Goal: Information Seeking & Learning: Learn about a topic

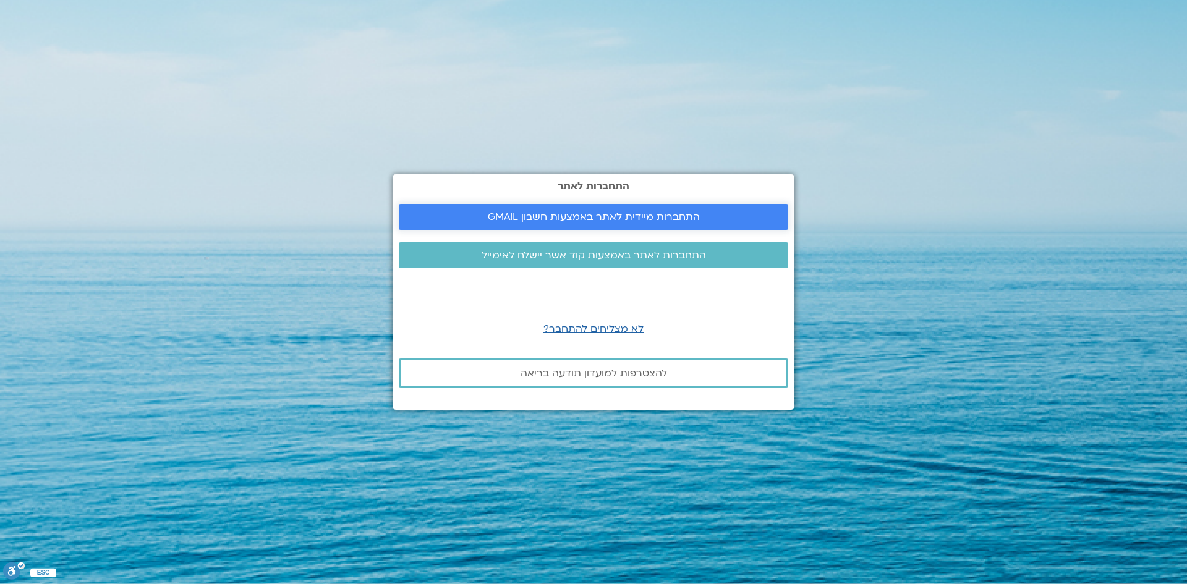
click at [529, 216] on span "התחברות מיידית לאתר באמצעות חשבון GMAIL" at bounding box center [594, 216] width 212 height 11
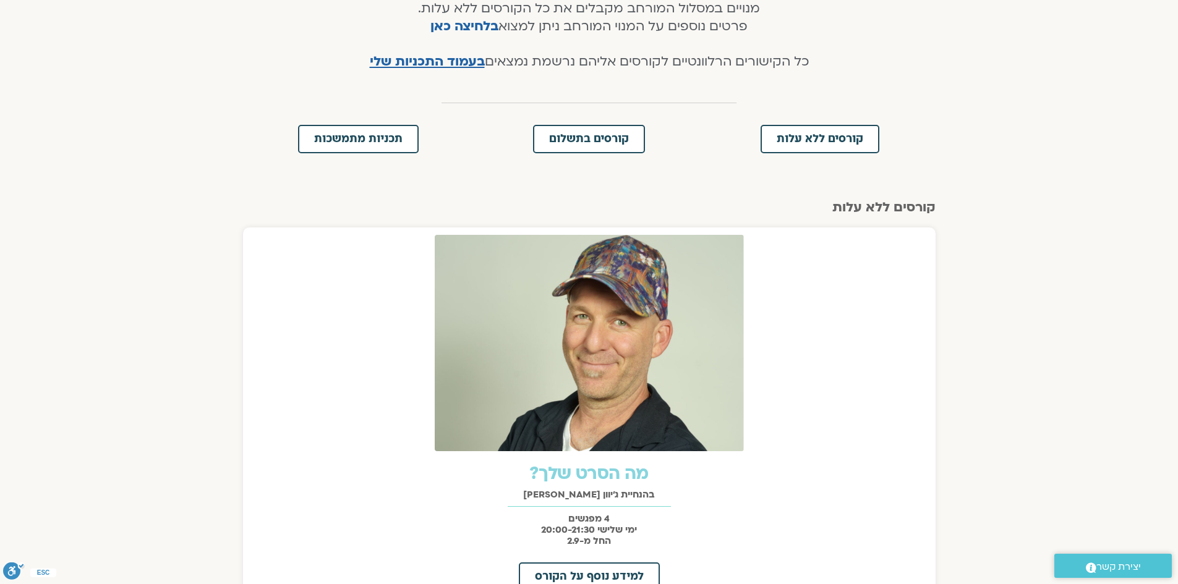
scroll to position [309, 0]
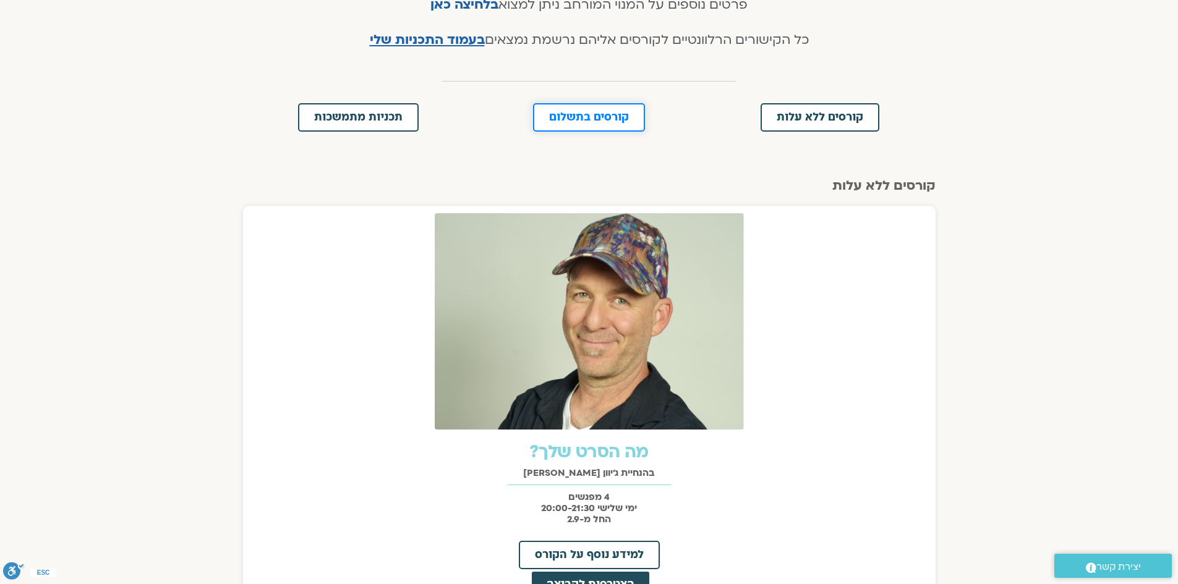
click at [599, 124] on link "קורסים בתשלום" at bounding box center [589, 117] width 112 height 28
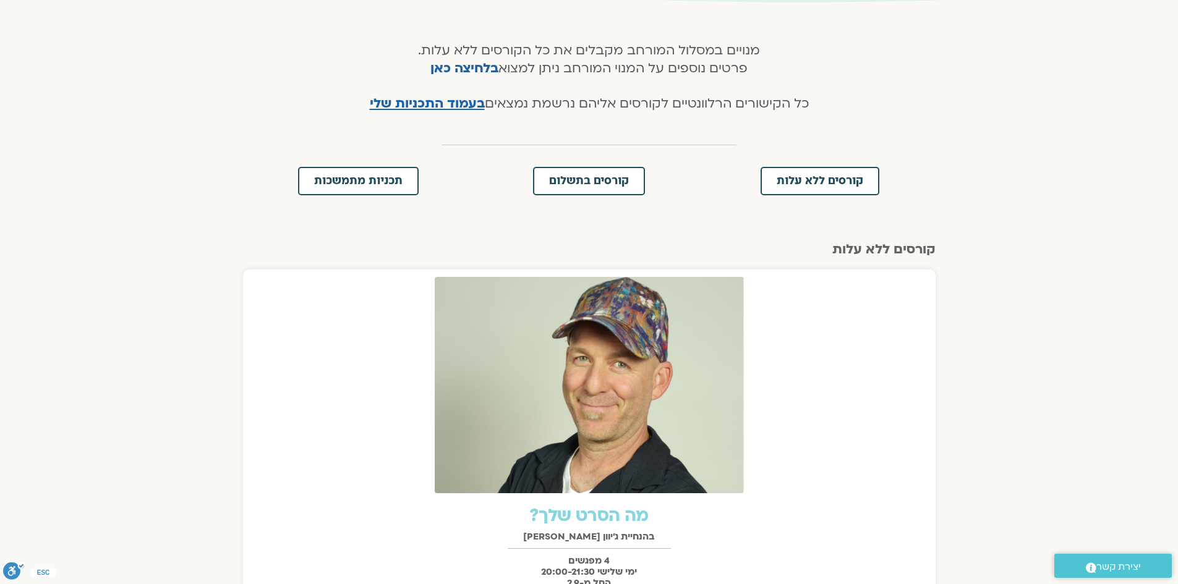
scroll to position [236, 0]
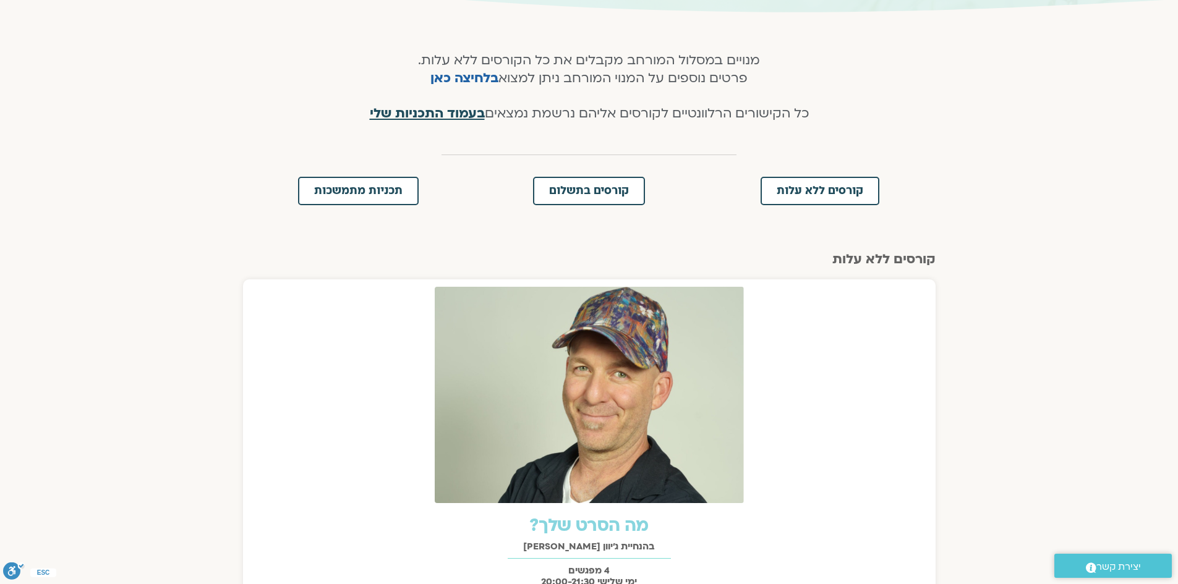
click at [433, 109] on span "בעמוד התכניות שלי" at bounding box center [427, 113] width 115 height 18
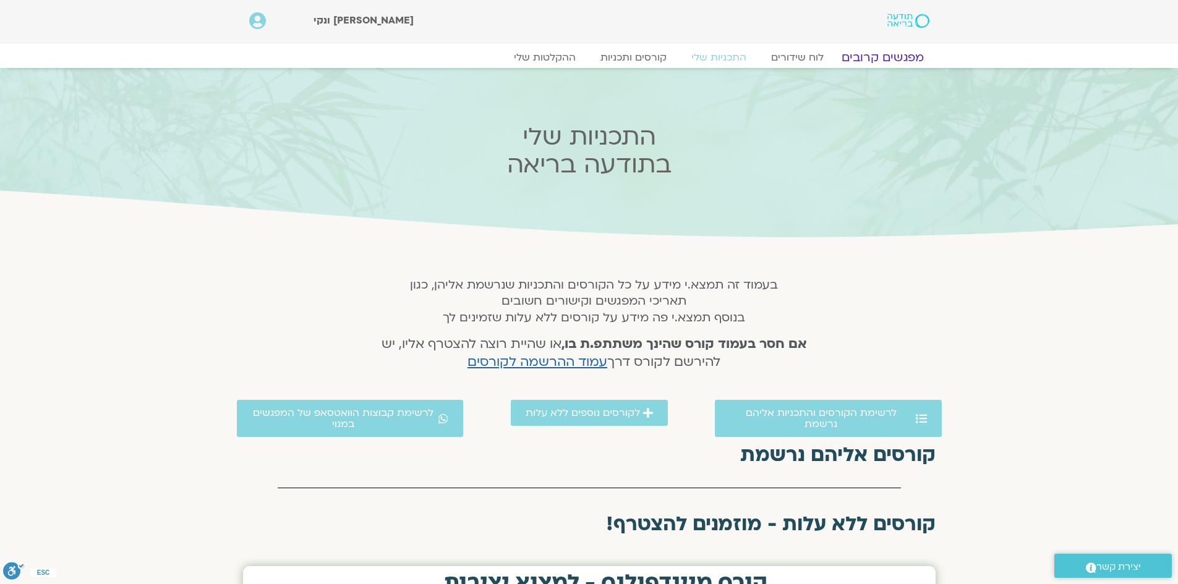
click at [892, 57] on link "מפגשים קרובים" at bounding box center [882, 57] width 112 height 15
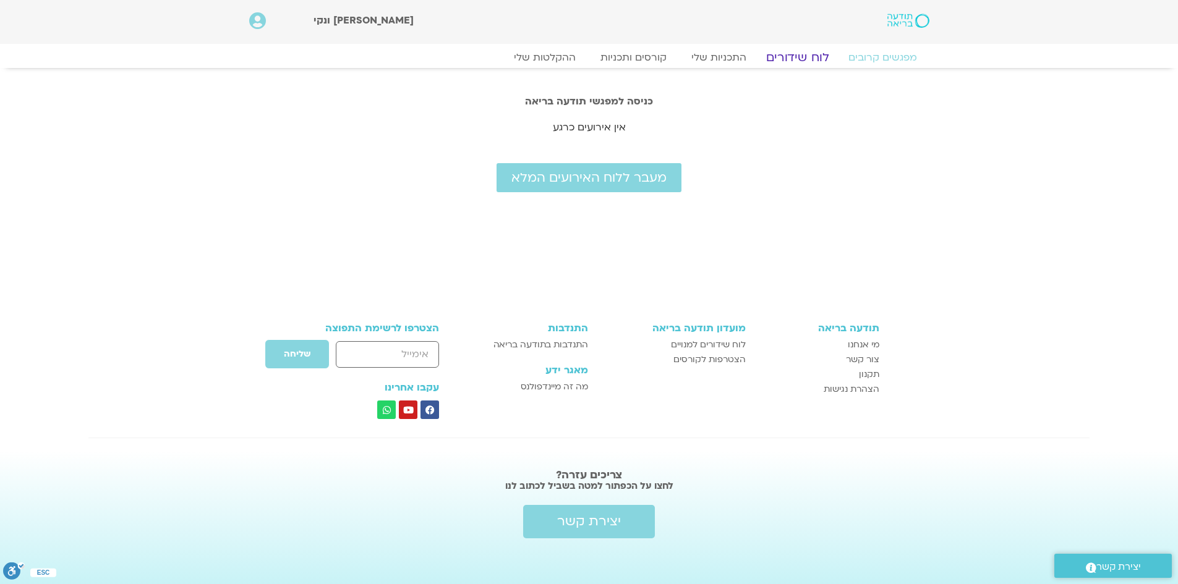
click at [795, 58] on link "לוח שידורים" at bounding box center [796, 57] width 93 height 15
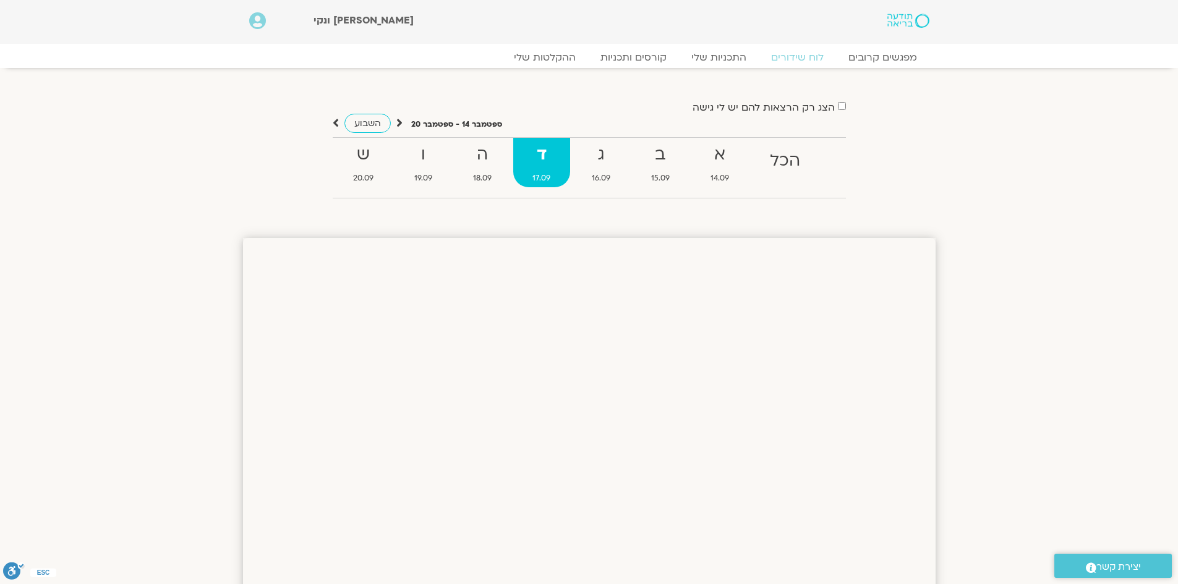
click at [536, 163] on strong "ד" at bounding box center [541, 155] width 56 height 28
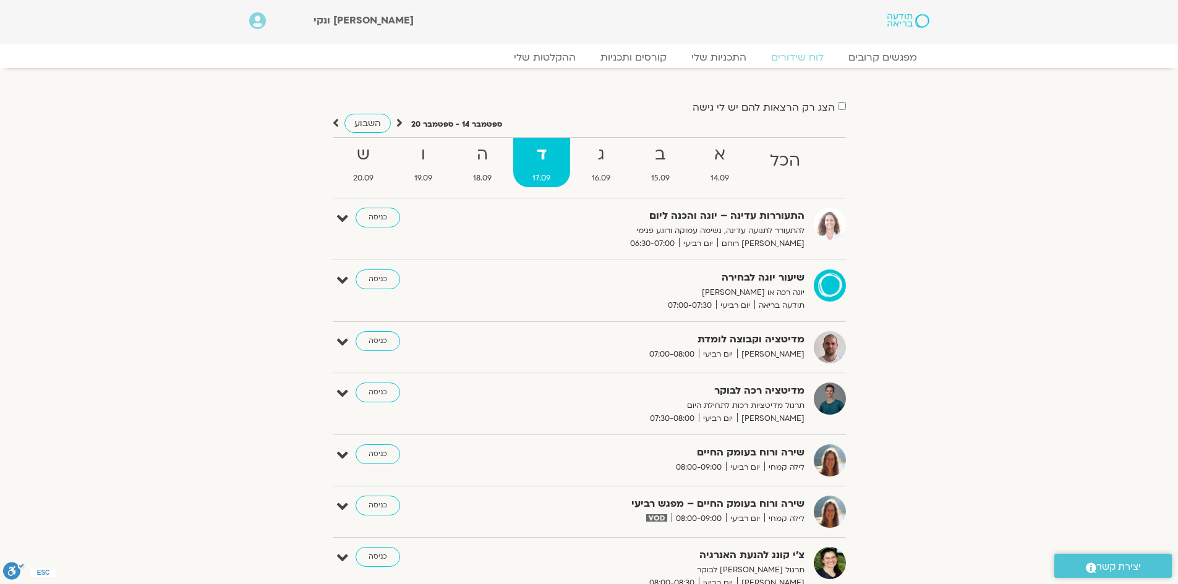
click at [533, 162] on strong "ד" at bounding box center [541, 155] width 56 height 28
click at [535, 161] on strong "ד" at bounding box center [541, 155] width 56 height 28
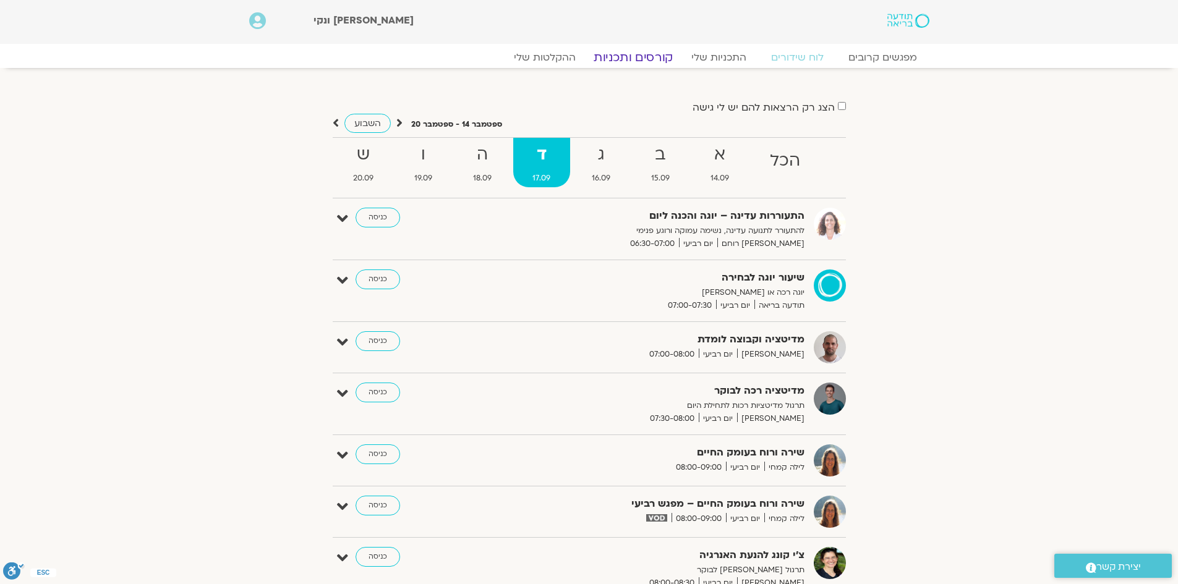
click at [640, 56] on link "קורסים ותכניות" at bounding box center [633, 57] width 109 height 15
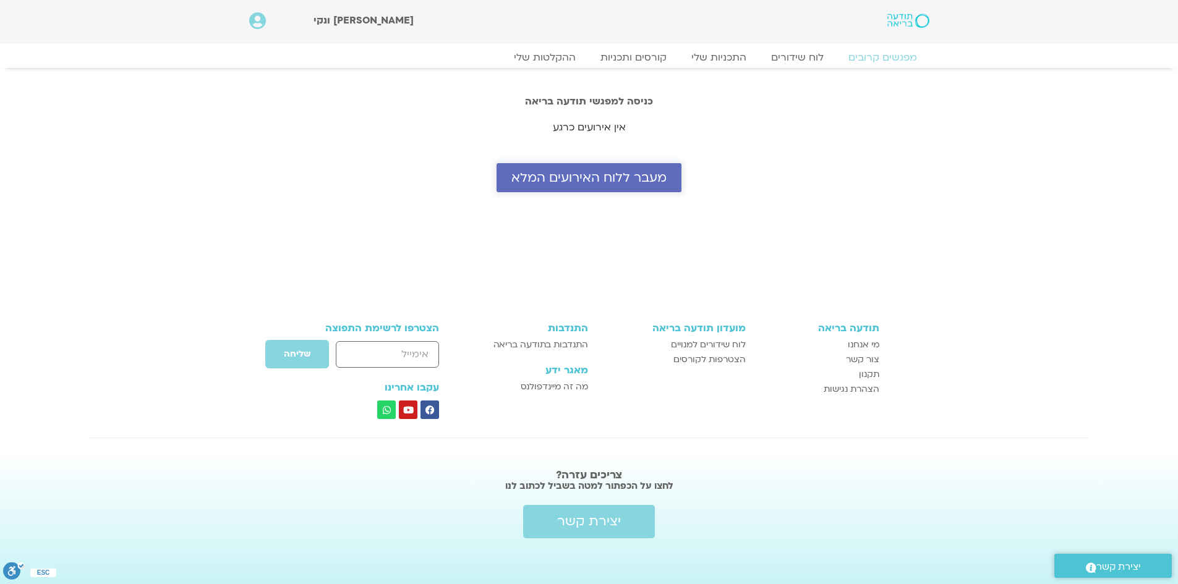
click at [580, 181] on span "מעבר ללוח האירועים המלא" at bounding box center [588, 178] width 155 height 14
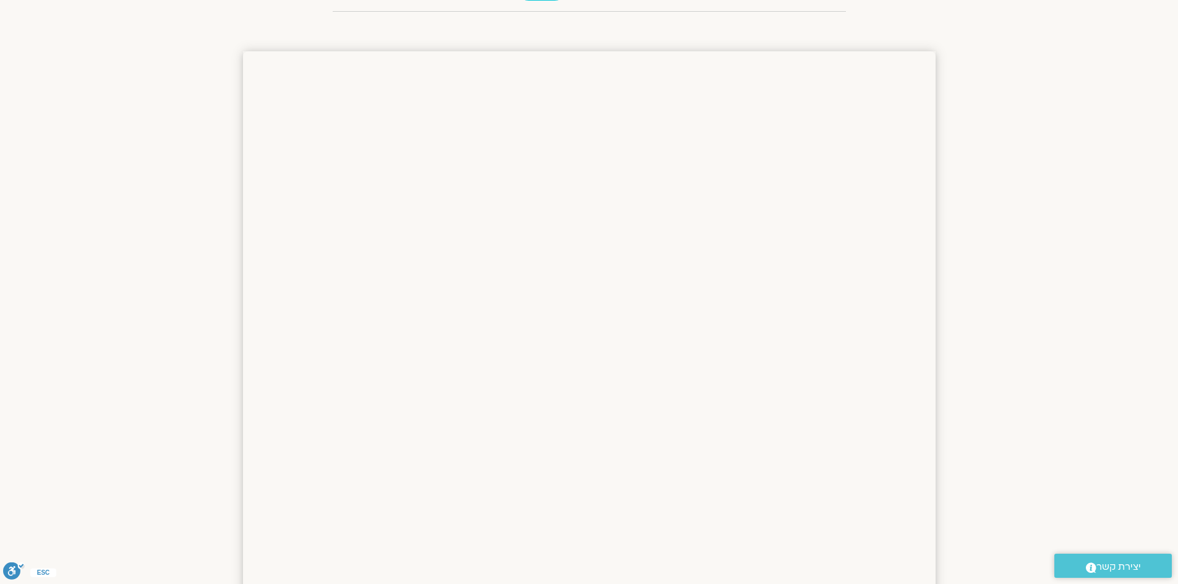
scroll to position [185, 0]
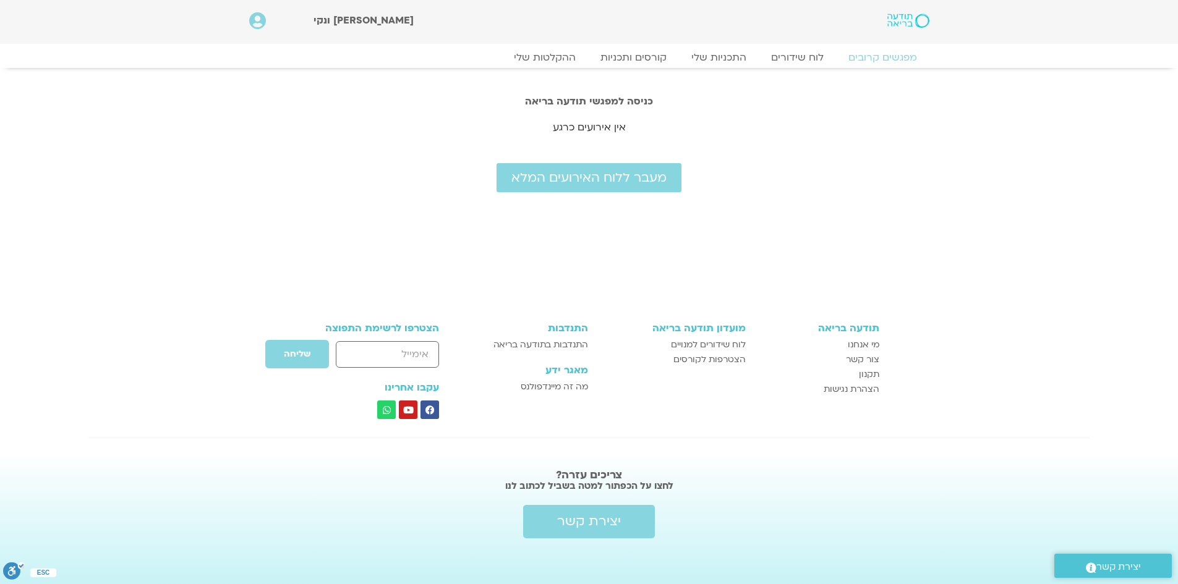
scroll to position [4, 0]
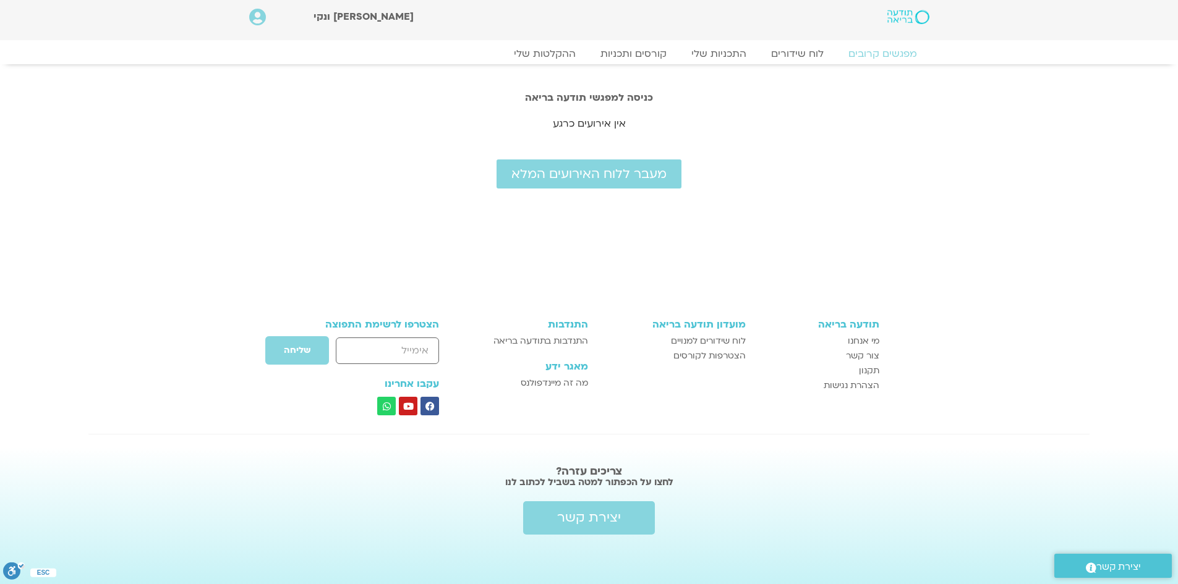
click at [1127, 569] on span "יצירת קשר" at bounding box center [1118, 567] width 45 height 17
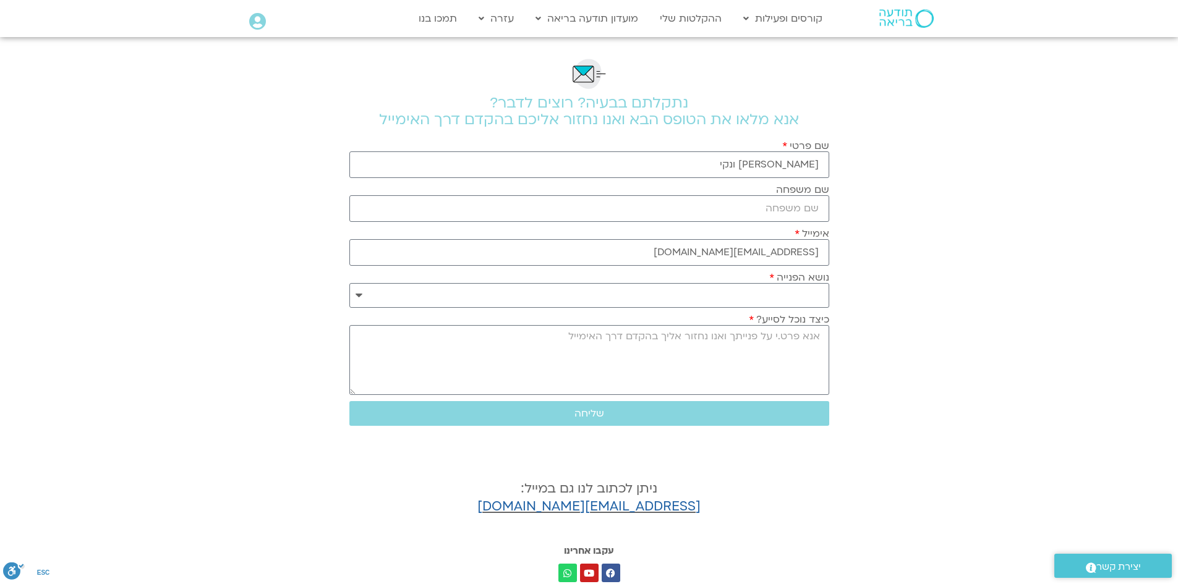
click at [1081, 406] on section "**********" at bounding box center [589, 316] width 1178 height 558
click at [700, 19] on link "ההקלטות שלי" at bounding box center [690, 18] width 74 height 23
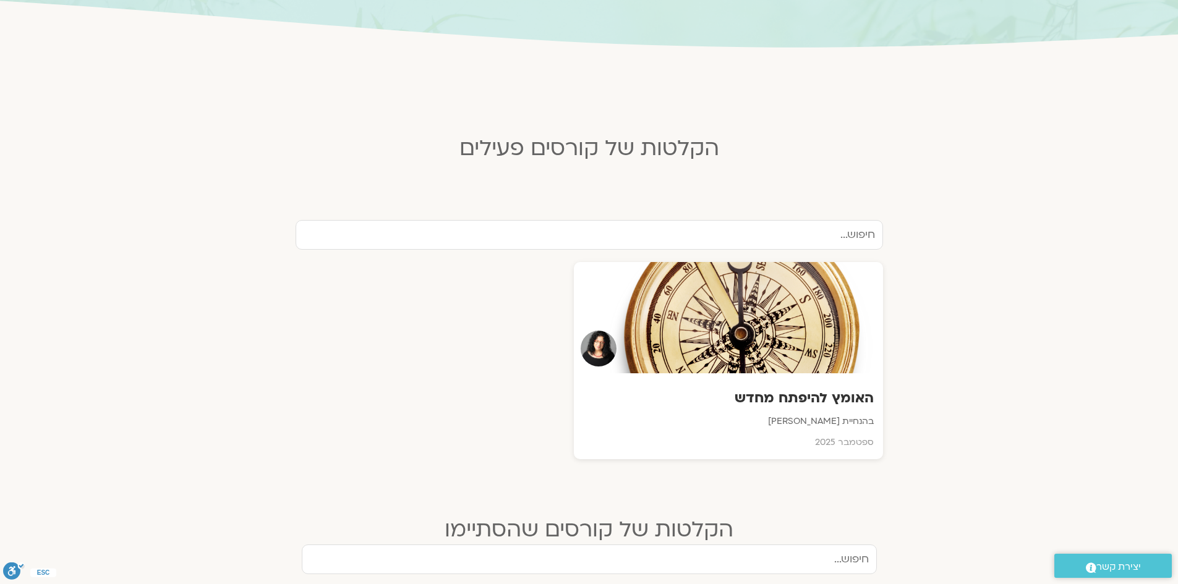
scroll to position [309, 0]
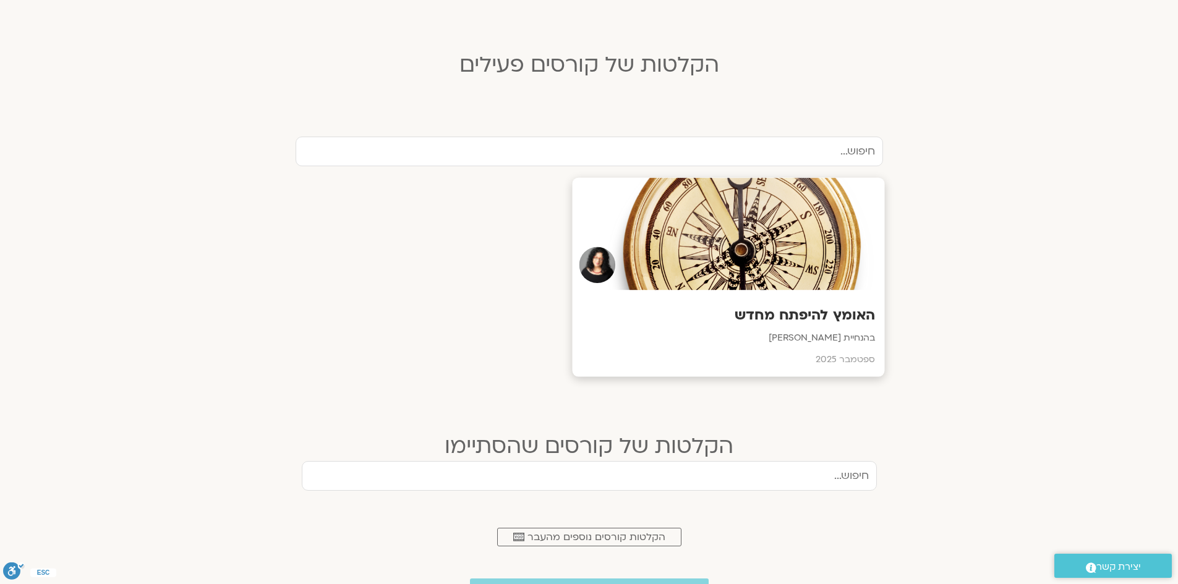
click at [817, 316] on h3 "האומץ להיפתח מחדש" at bounding box center [728, 315] width 294 height 19
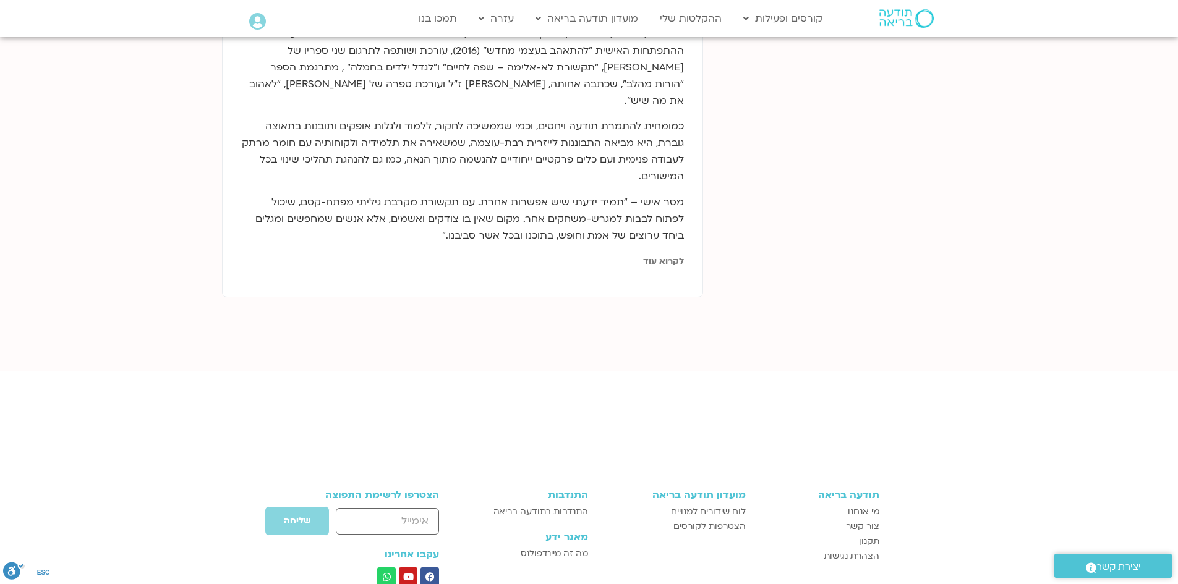
scroll to position [742, 0]
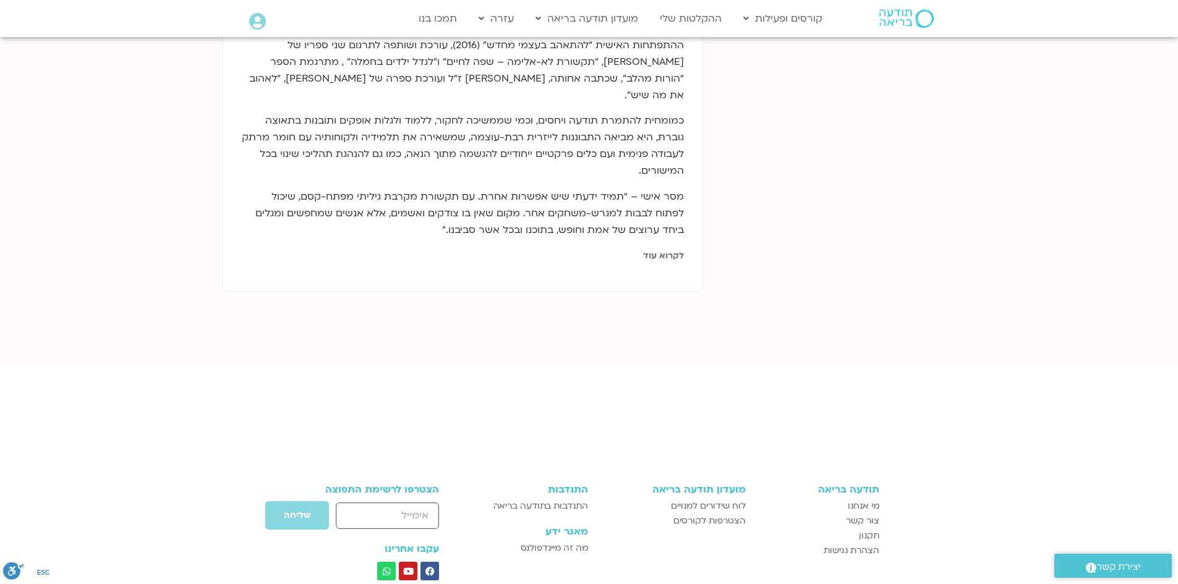
click at [352, 503] on input "email" at bounding box center [387, 516] width 103 height 27
type input "zehava32@gmail.com"
click at [292, 511] on span "שליחה" at bounding box center [297, 516] width 27 height 10
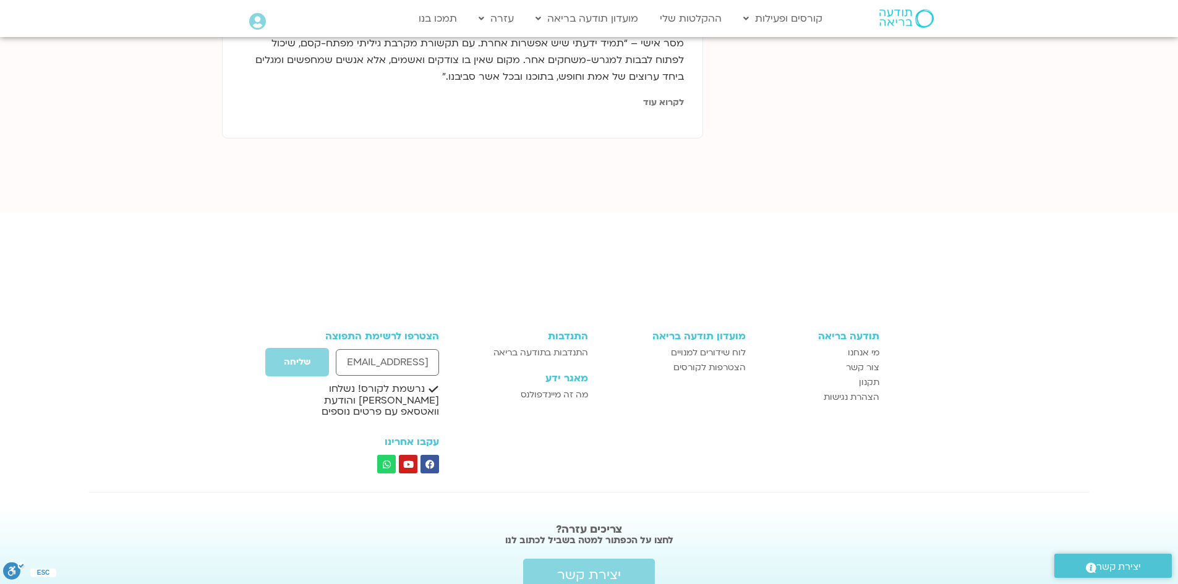
scroll to position [812, 0]
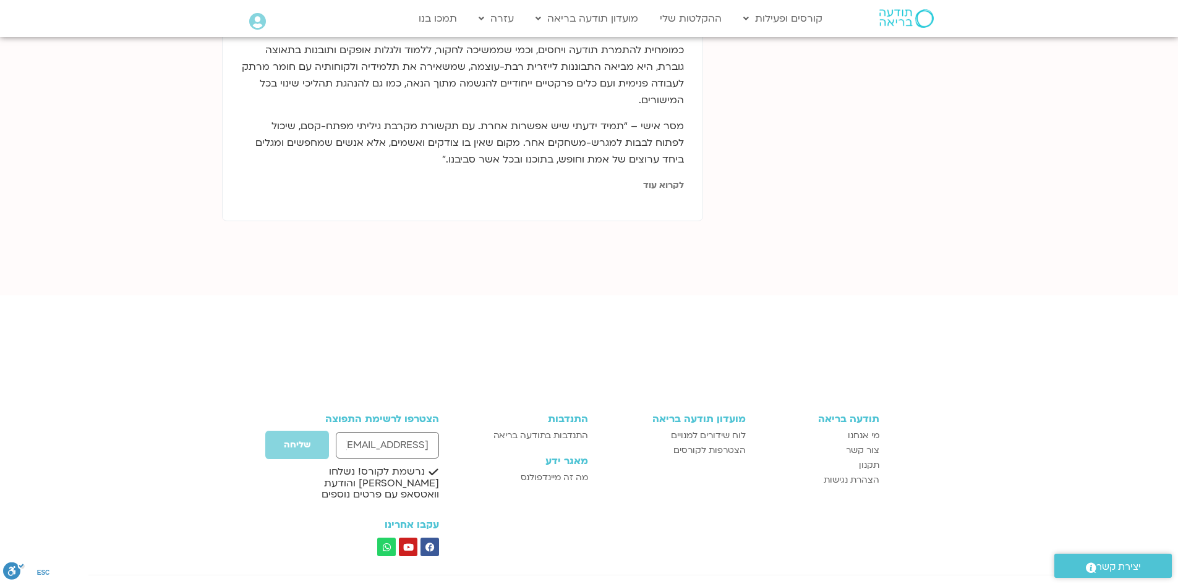
click at [671, 179] on link "לקרוא עוד" at bounding box center [663, 185] width 41 height 12
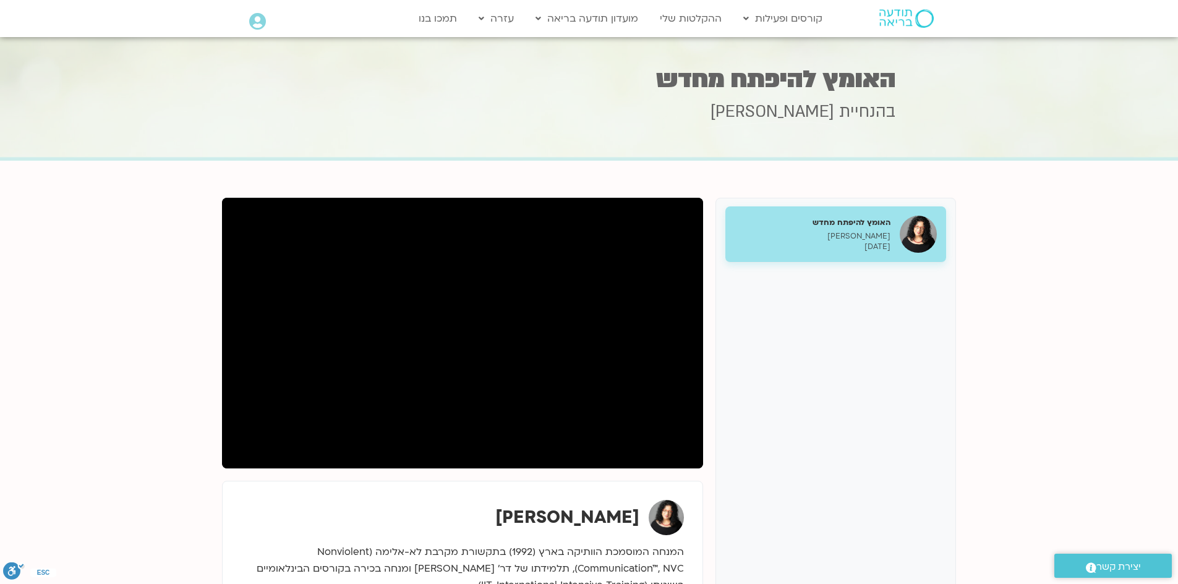
click at [857, 240] on p "ארנינה קשתן" at bounding box center [812, 236] width 156 height 11
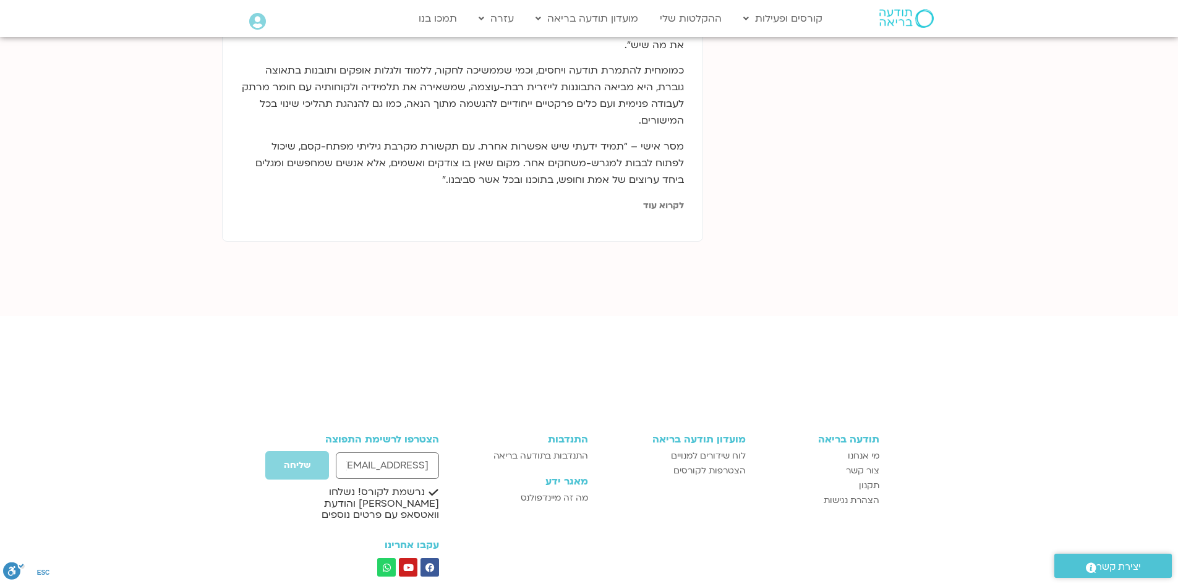
scroll to position [804, 0]
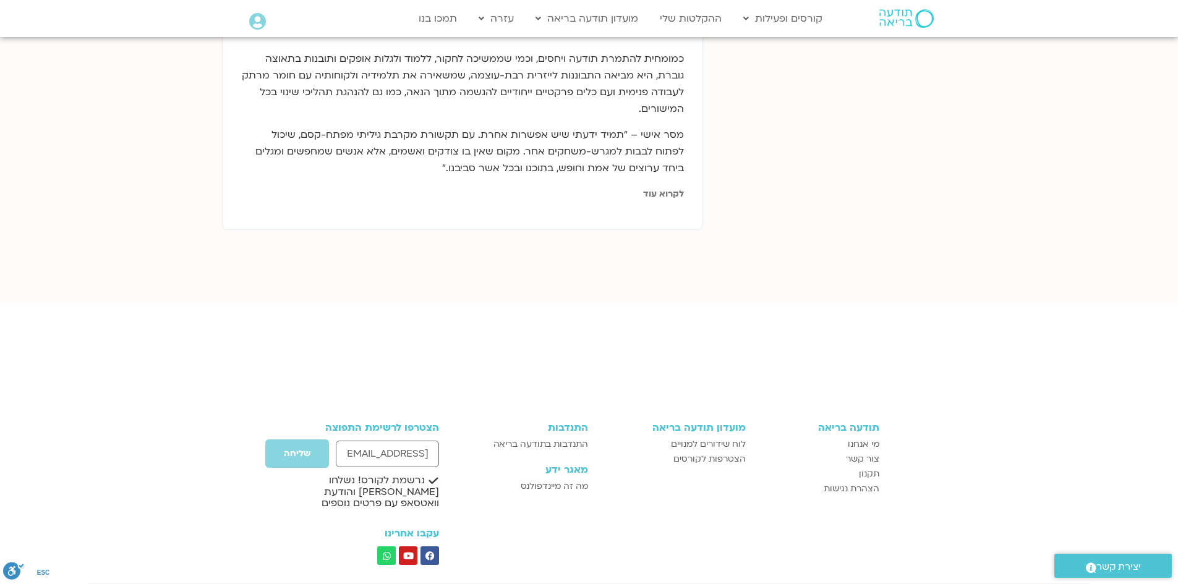
click at [668, 188] on link "לקרוא עוד" at bounding box center [663, 194] width 41 height 12
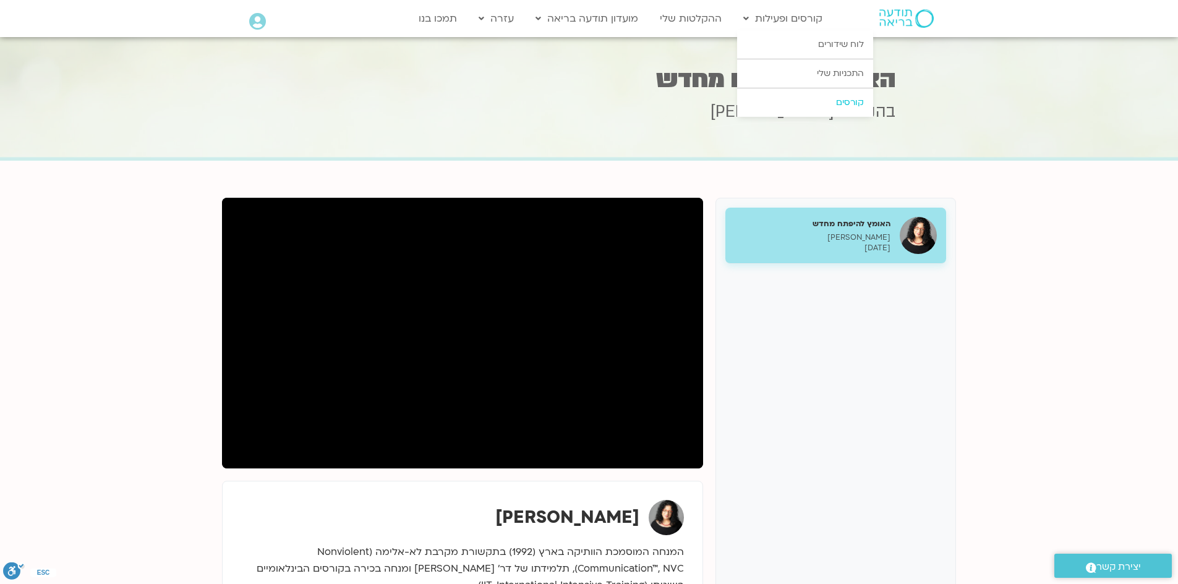
click at [842, 101] on link "קורסים" at bounding box center [805, 102] width 136 height 28
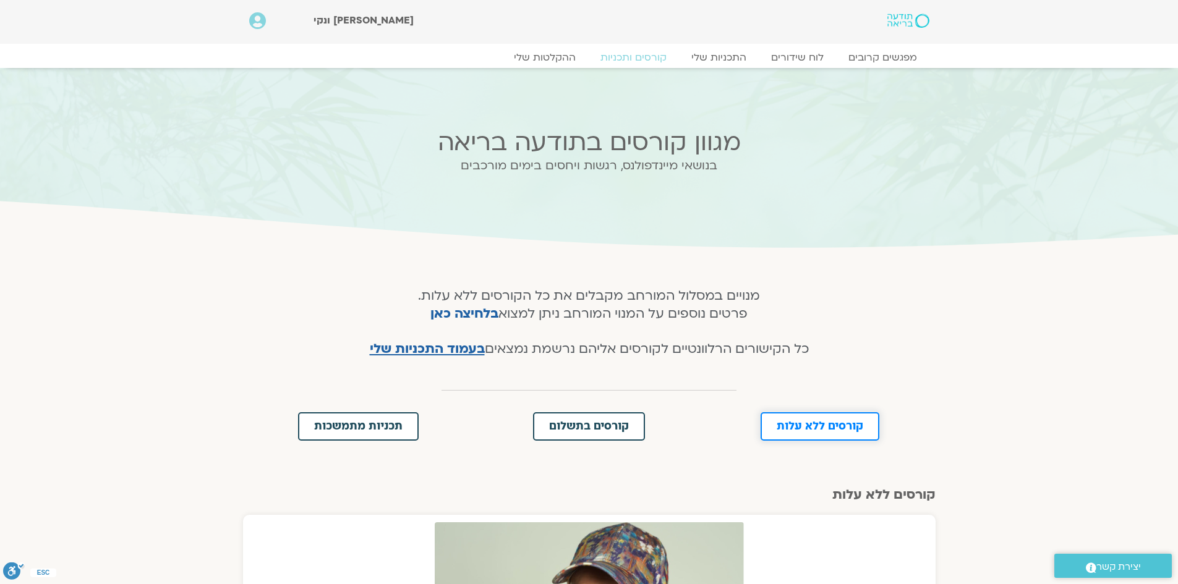
click at [833, 428] on span "קורסים ללא עלות" at bounding box center [819, 426] width 87 height 11
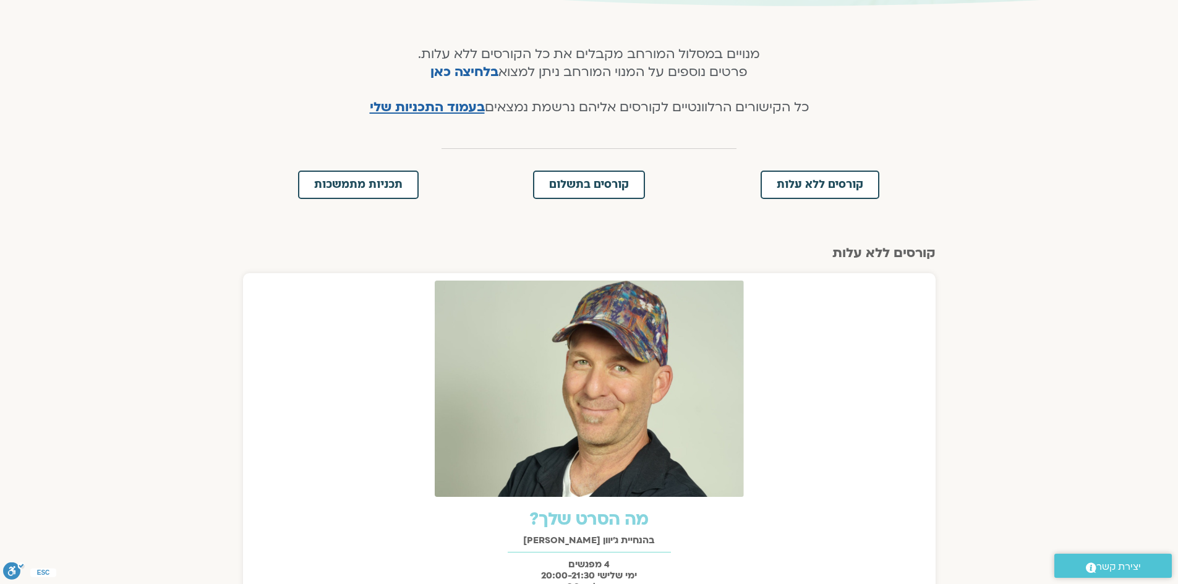
scroll to position [206, 0]
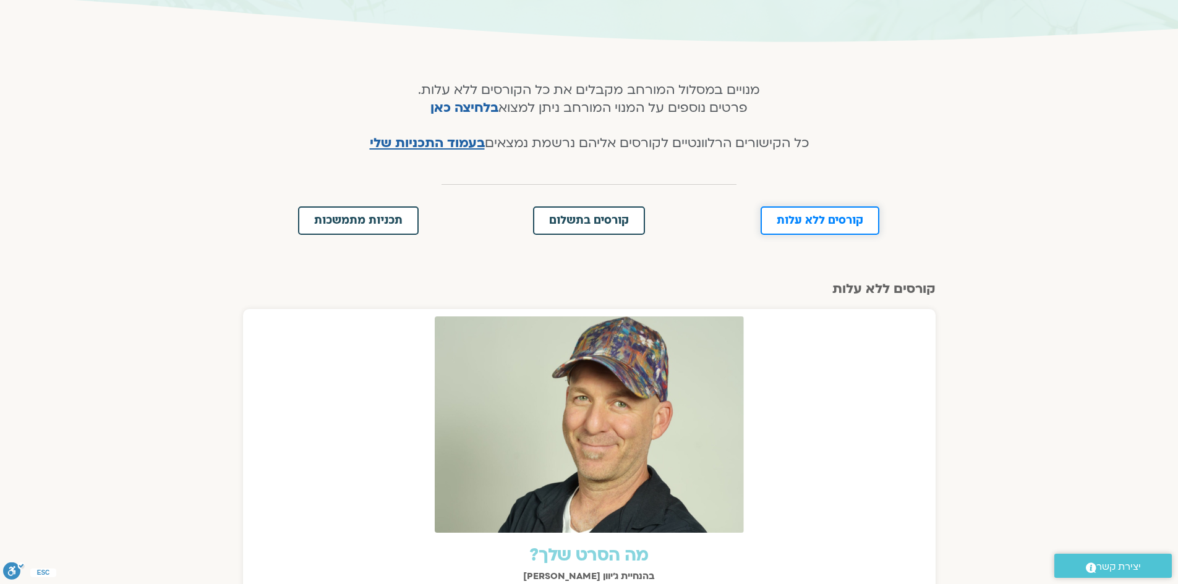
click at [849, 221] on span "קורסים ללא עלות" at bounding box center [819, 220] width 87 height 11
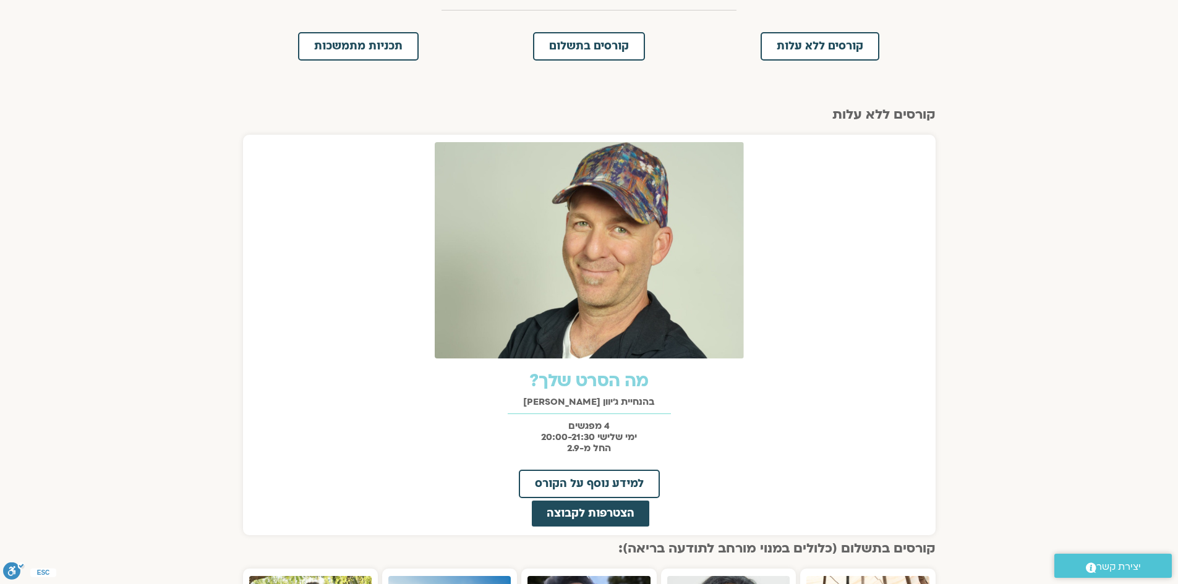
scroll to position [268, 0]
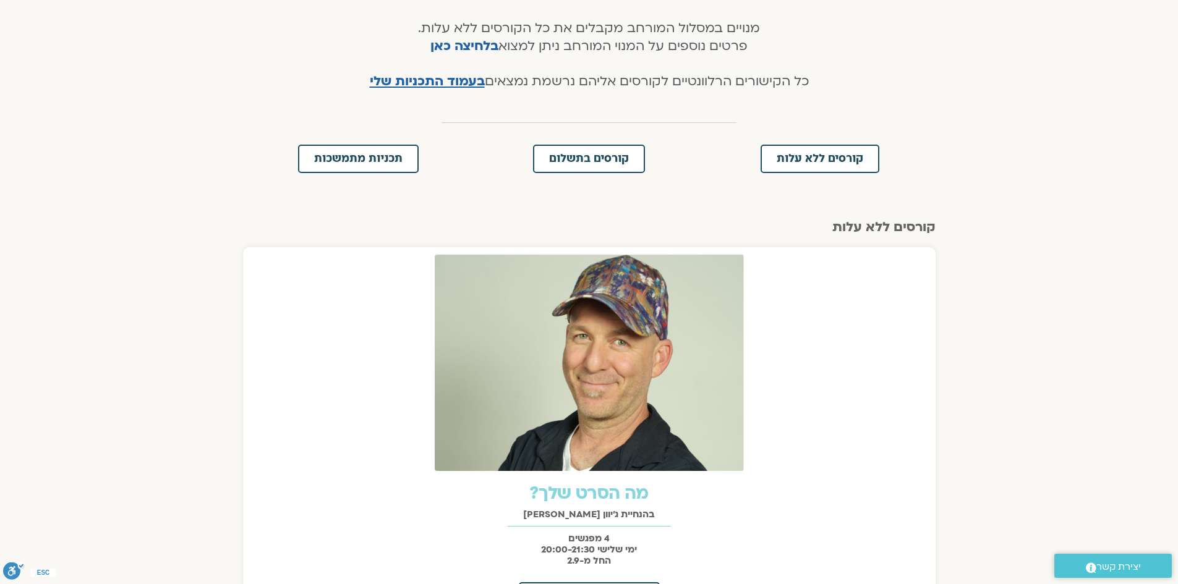
click at [901, 228] on h2 "קורסים ללא עלות" at bounding box center [589, 227] width 692 height 15
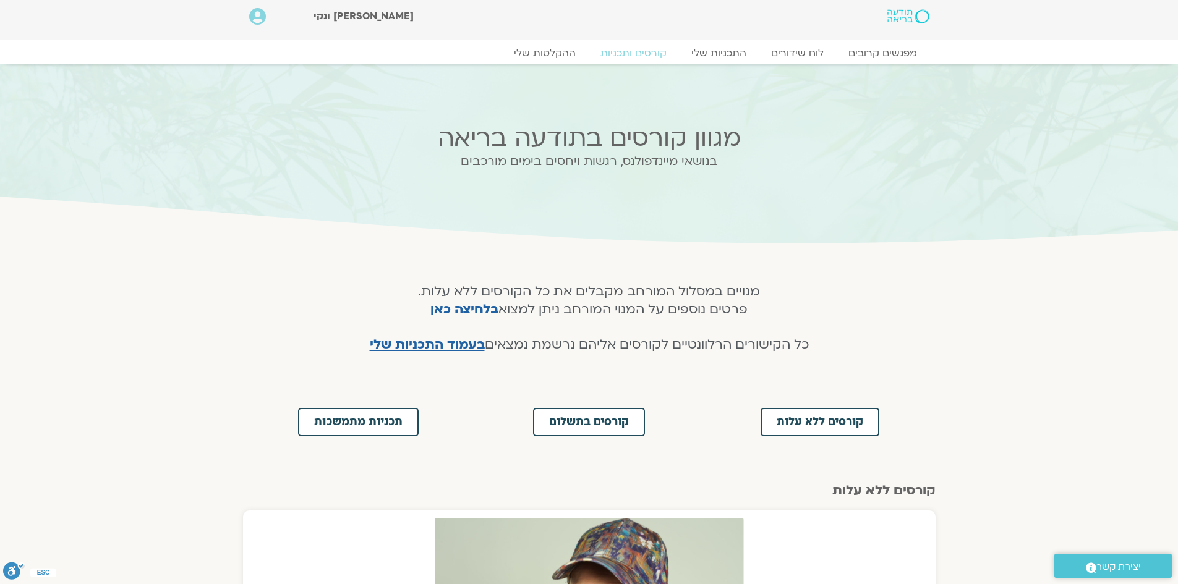
scroll to position [0, 0]
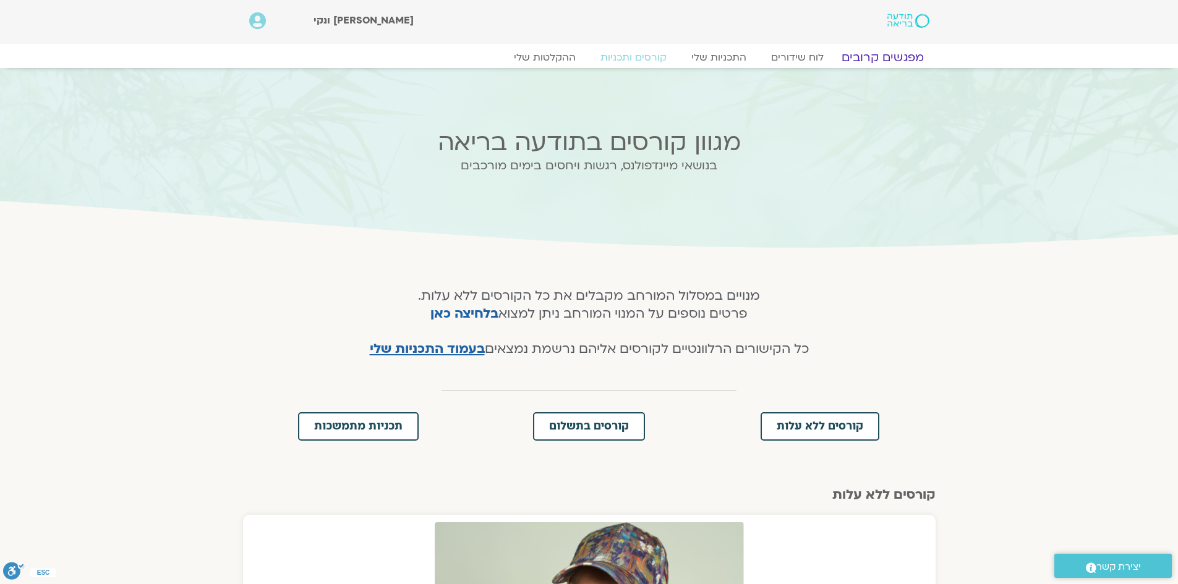
click at [881, 59] on link "מפגשים קרובים" at bounding box center [882, 57] width 112 height 15
click at [873, 58] on link "מפגשים קרובים" at bounding box center [882, 57] width 112 height 15
click at [872, 57] on link "מפגשים קרובים" at bounding box center [882, 57] width 112 height 15
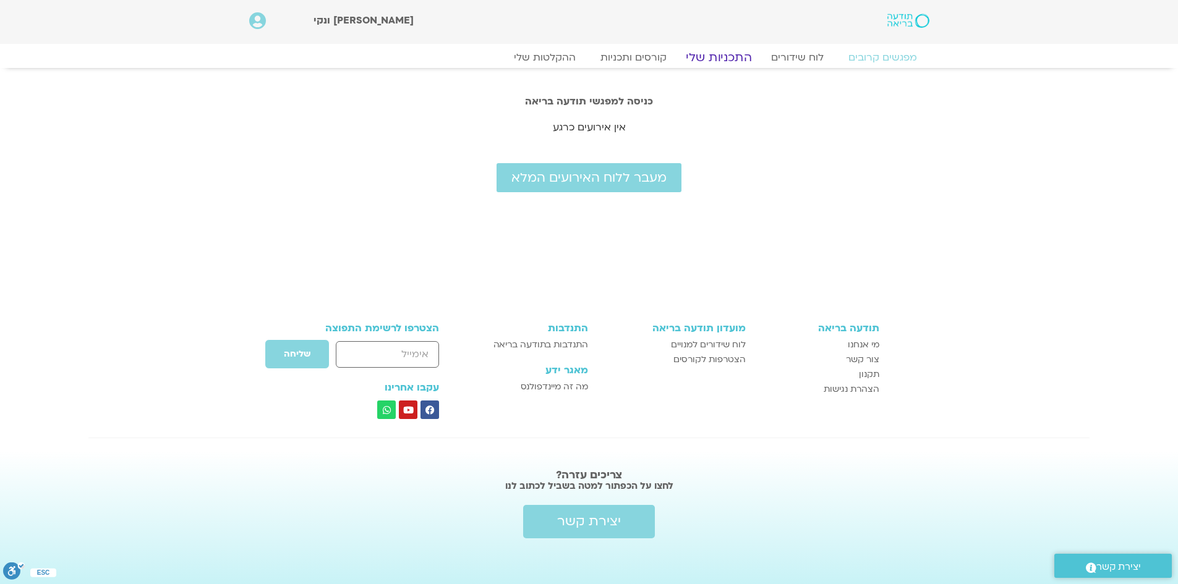
click at [718, 58] on link "התכניות שלי" at bounding box center [719, 57] width 96 height 15
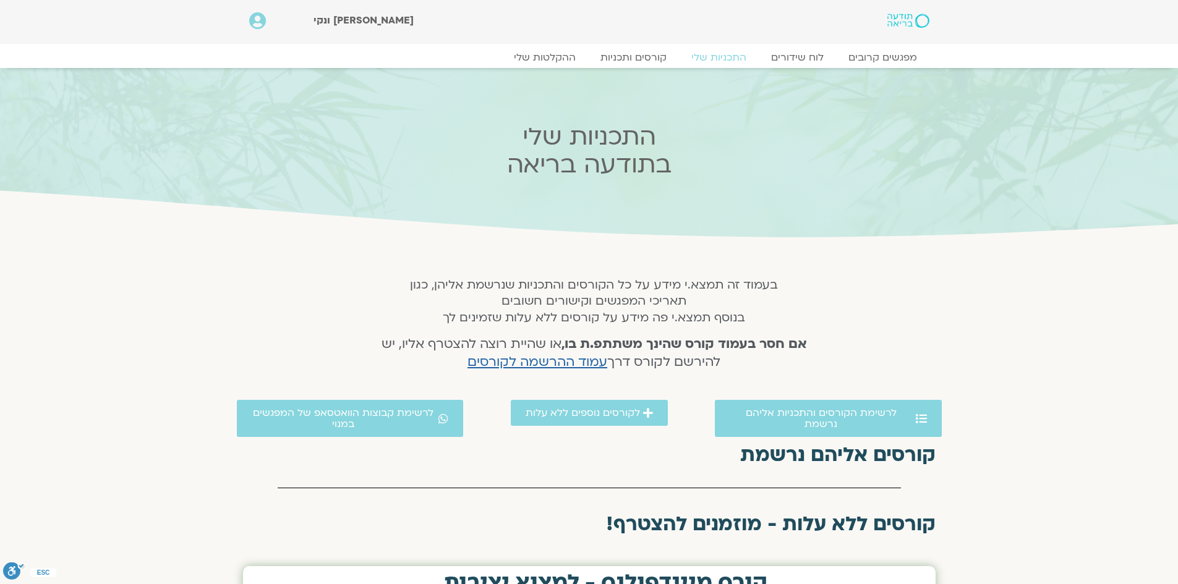
click at [718, 58] on link "התכניות שלי" at bounding box center [719, 57] width 80 height 12
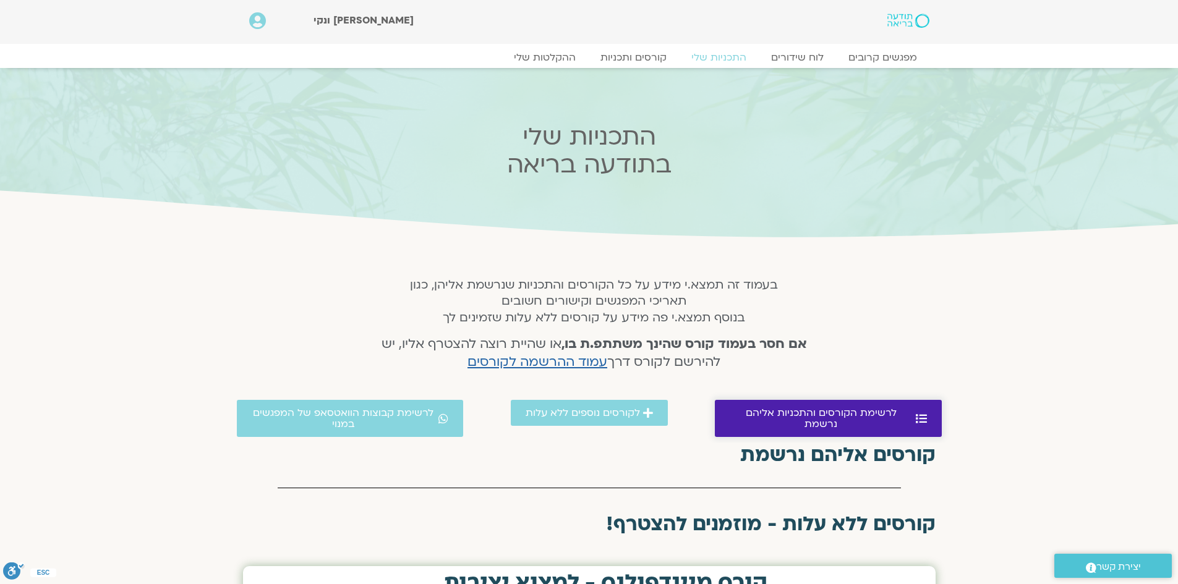
click at [808, 415] on span "לרשימת הקורסים והתכניות אליהם נרשמת" at bounding box center [820, 418] width 183 height 22
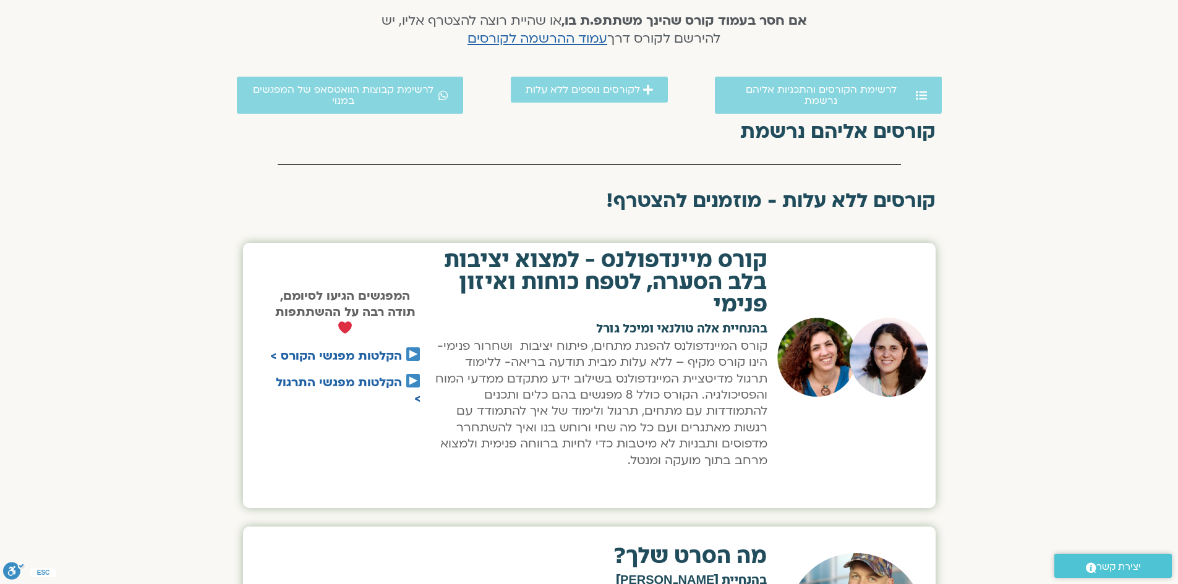
scroll to position [317, 0]
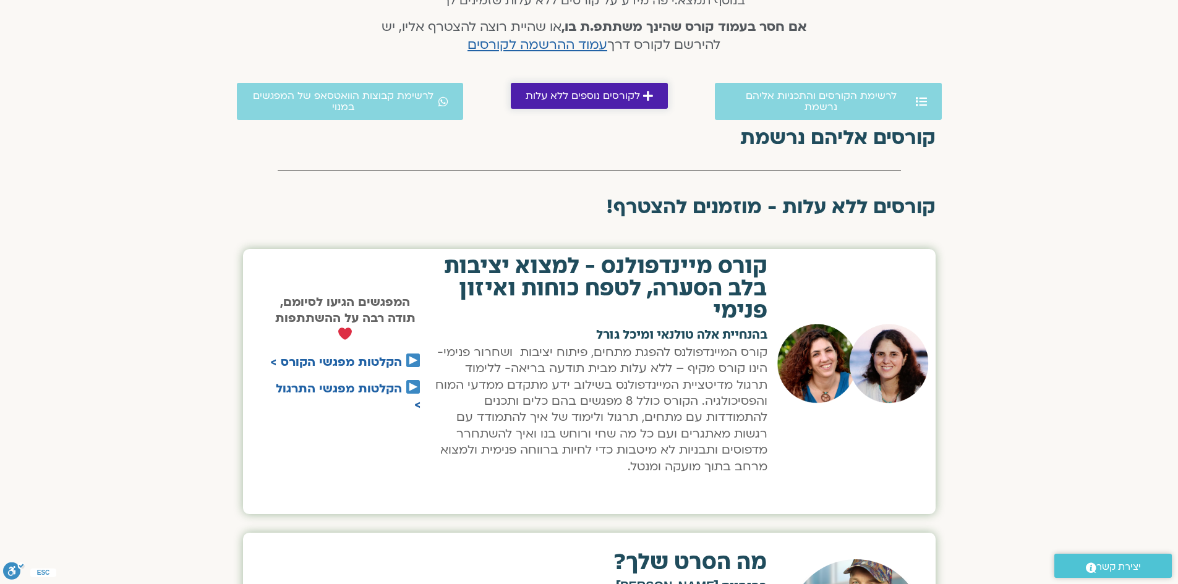
click at [561, 100] on span "לקורסים נוספים ללא עלות" at bounding box center [582, 95] width 114 height 11
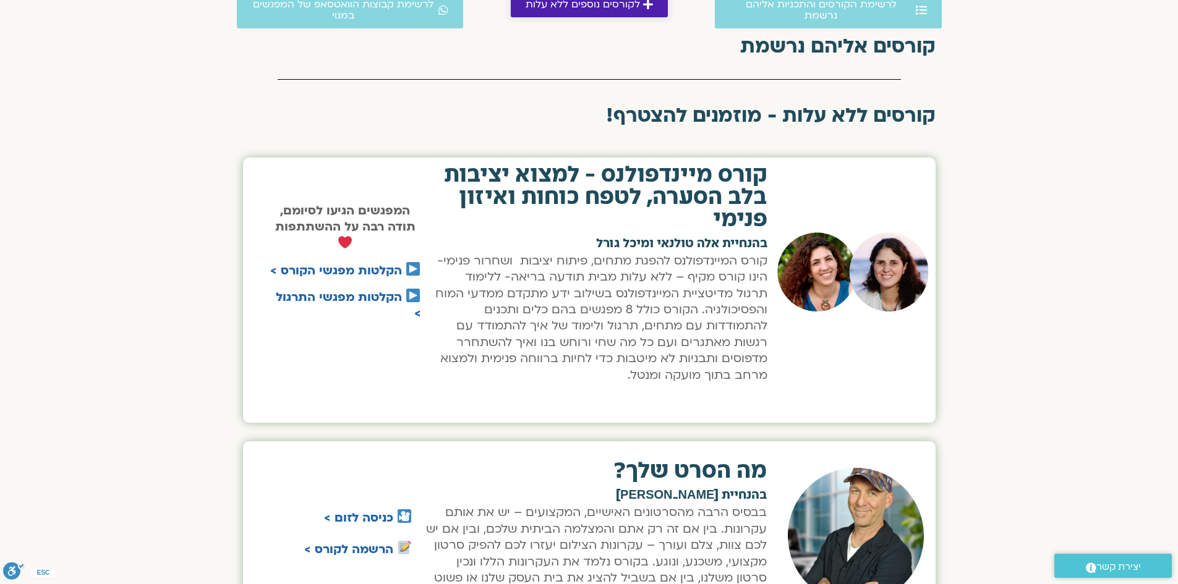
scroll to position [386, 0]
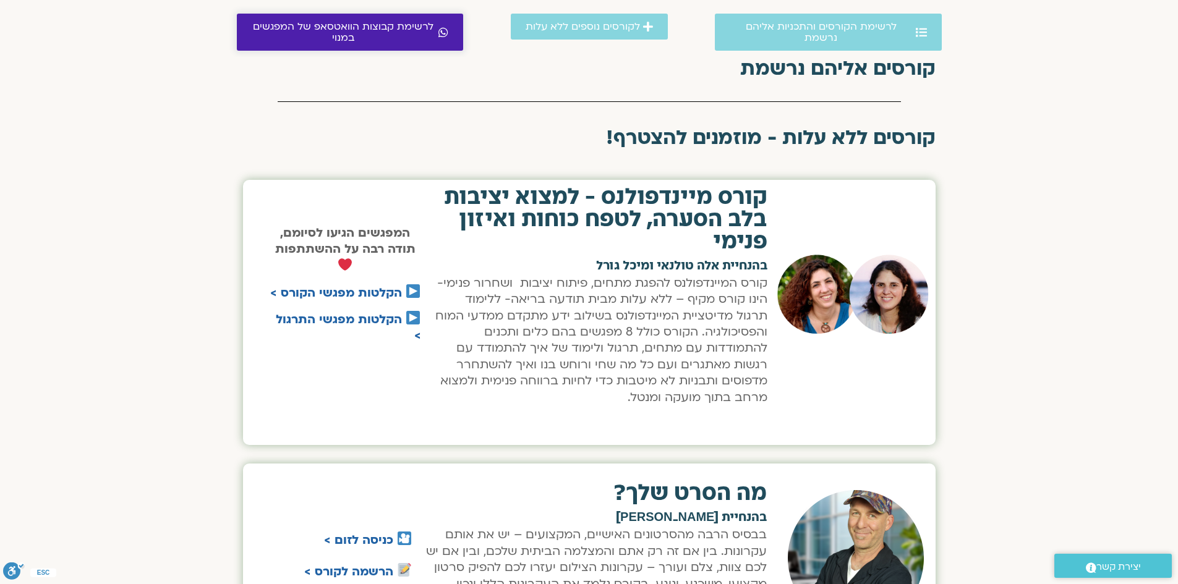
click at [367, 33] on span "לרשימת קבוצות הוואטסאפ של המפגשים במנוי" at bounding box center [344, 32] width 184 height 22
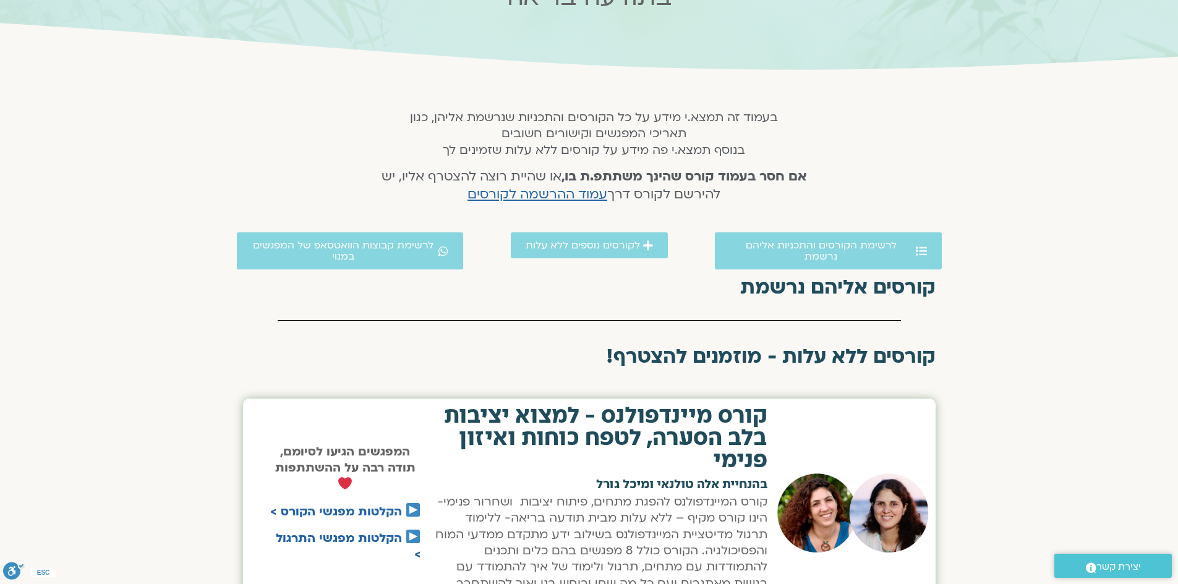
scroll to position [156, 0]
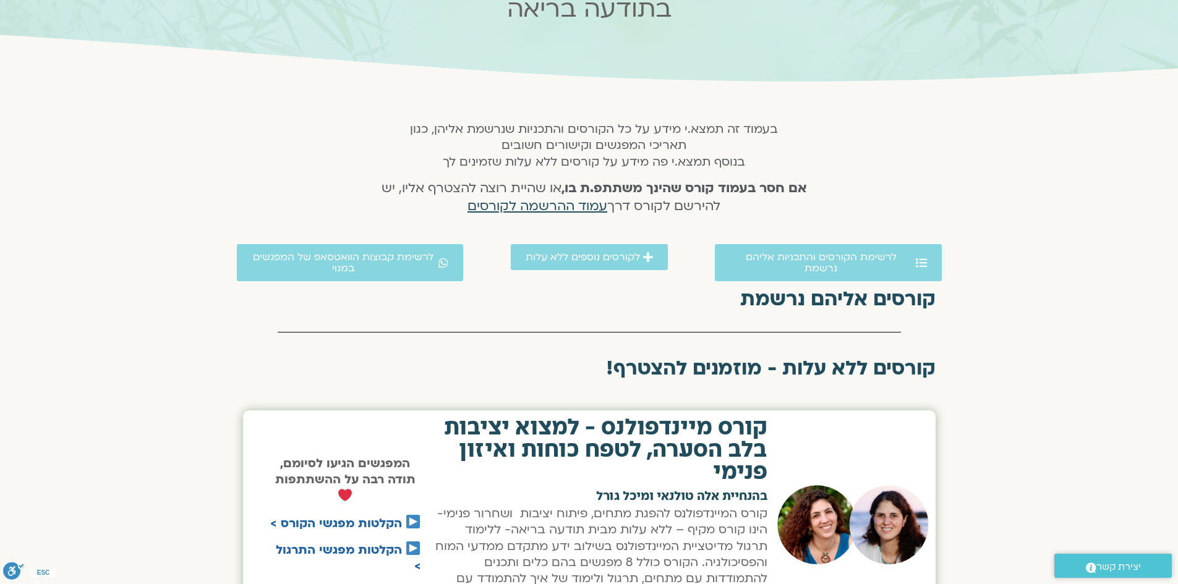
click at [534, 205] on span "עמוד ההרשמה לקורסים" at bounding box center [537, 206] width 140 height 18
click at [551, 203] on span "עמוד ההרשמה לקורסים" at bounding box center [537, 206] width 140 height 18
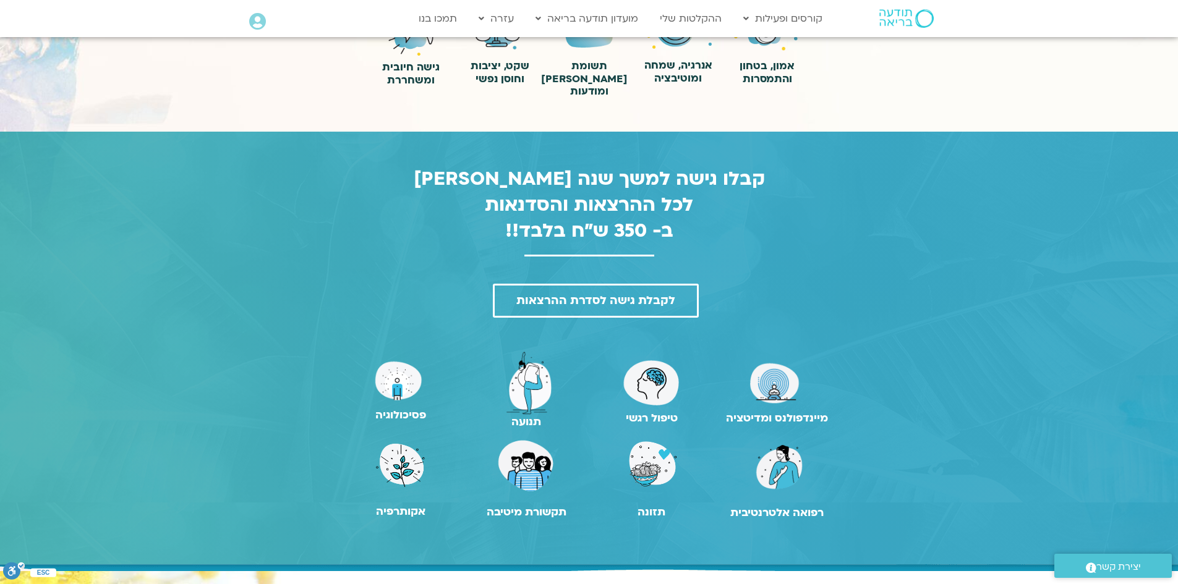
scroll to position [680, 0]
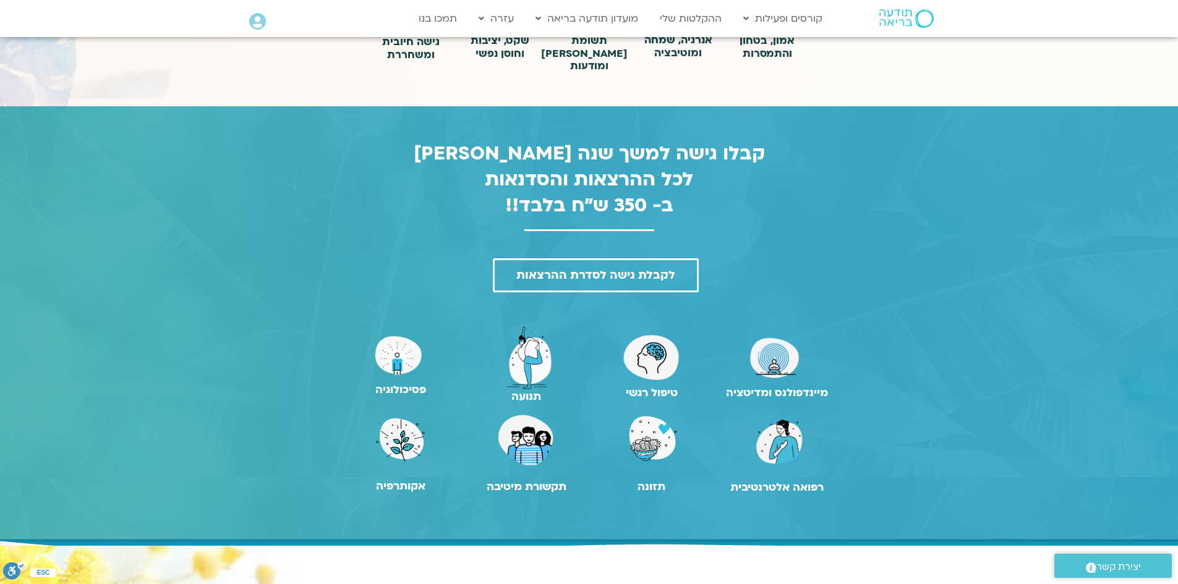
click at [517, 431] on img at bounding box center [526, 440] width 61 height 57
click at [530, 481] on h2 "תקשורת מיטיבה" at bounding box center [526, 487] width 119 height 12
click at [525, 423] on img at bounding box center [526, 440] width 61 height 57
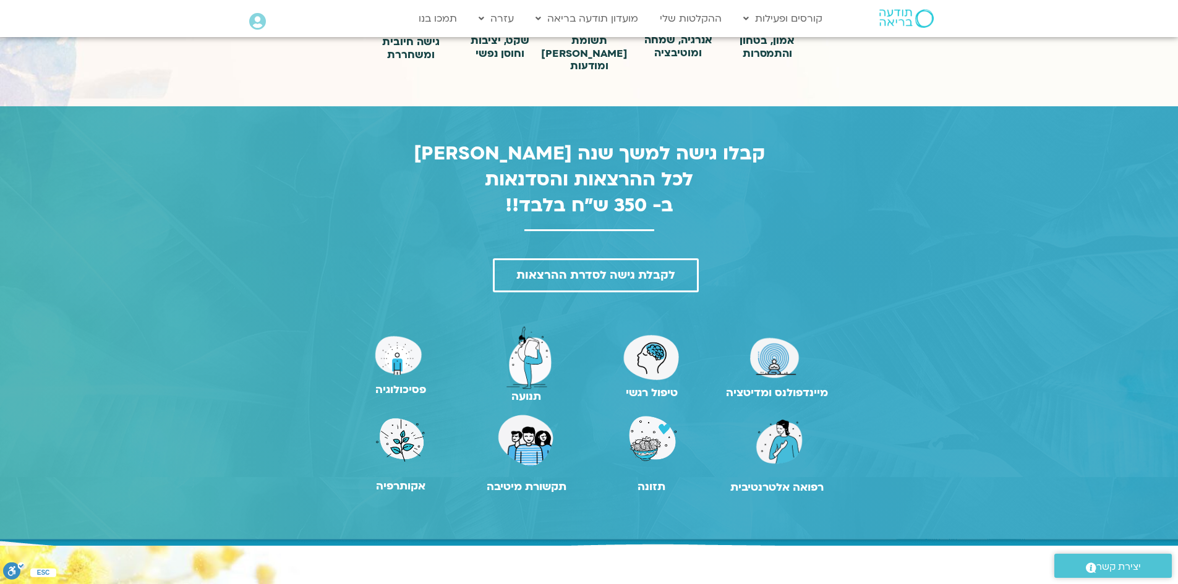
click at [525, 423] on img at bounding box center [526, 440] width 61 height 57
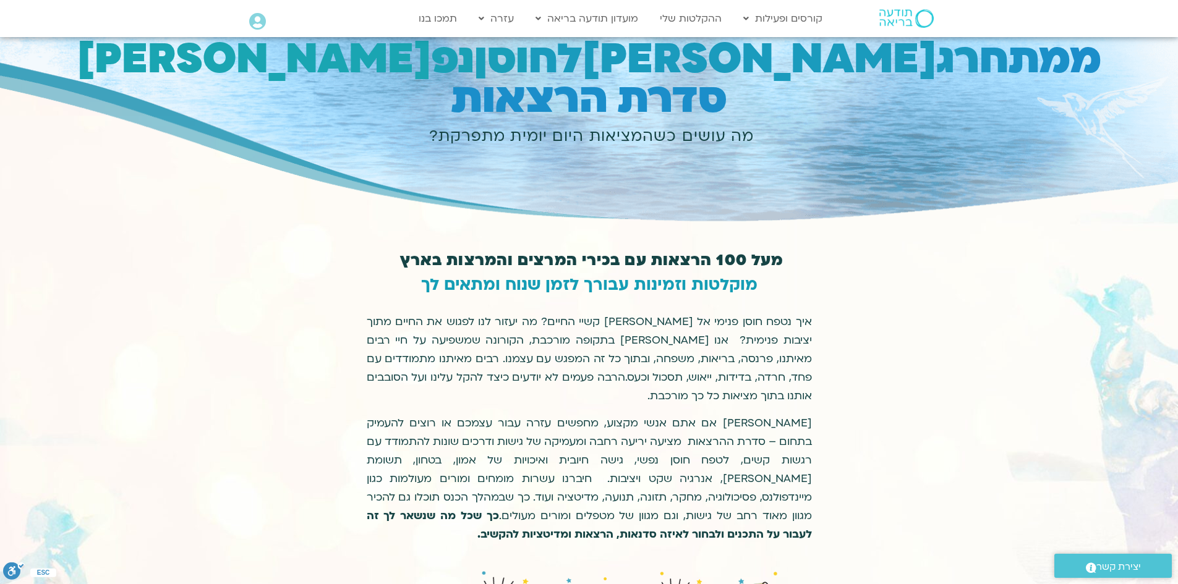
scroll to position [0, 0]
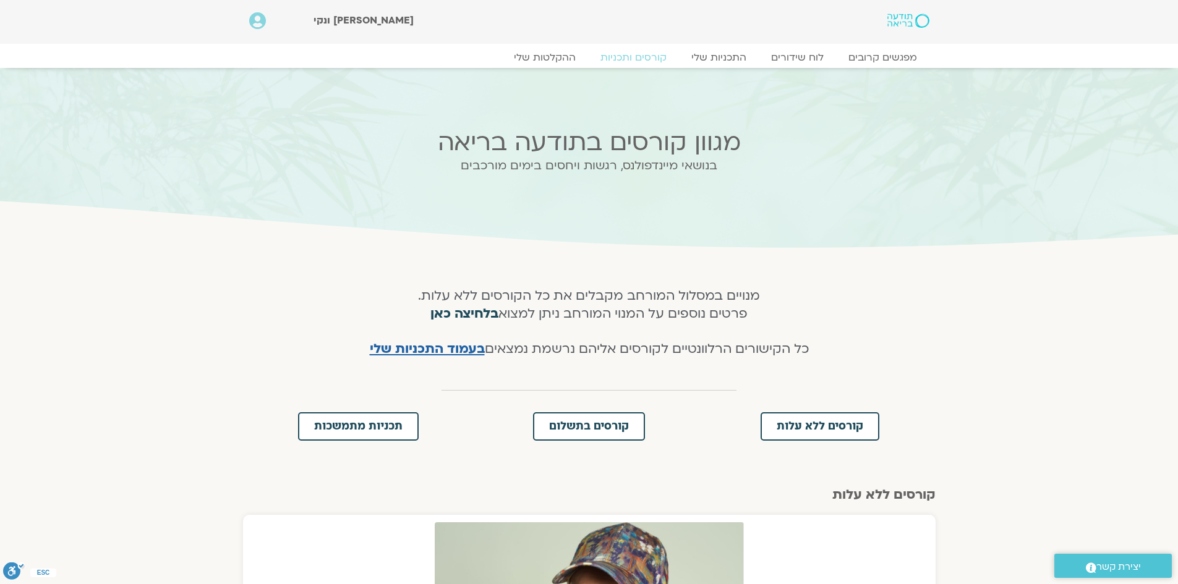
click at [472, 312] on link "בלחיצה כאן" at bounding box center [464, 314] width 68 height 18
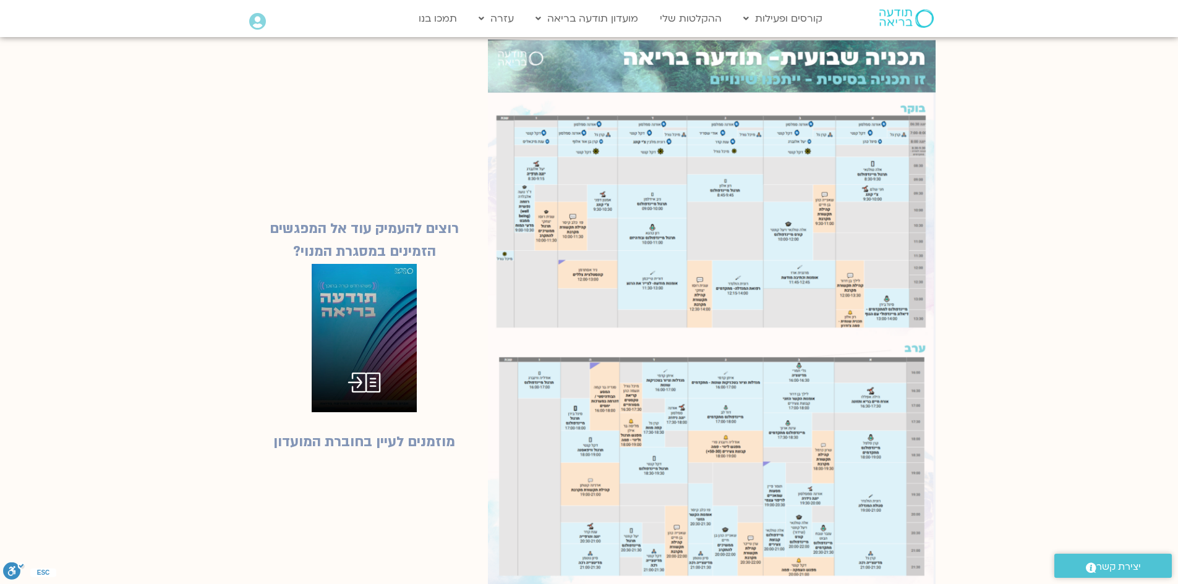
scroll to position [1298, 0]
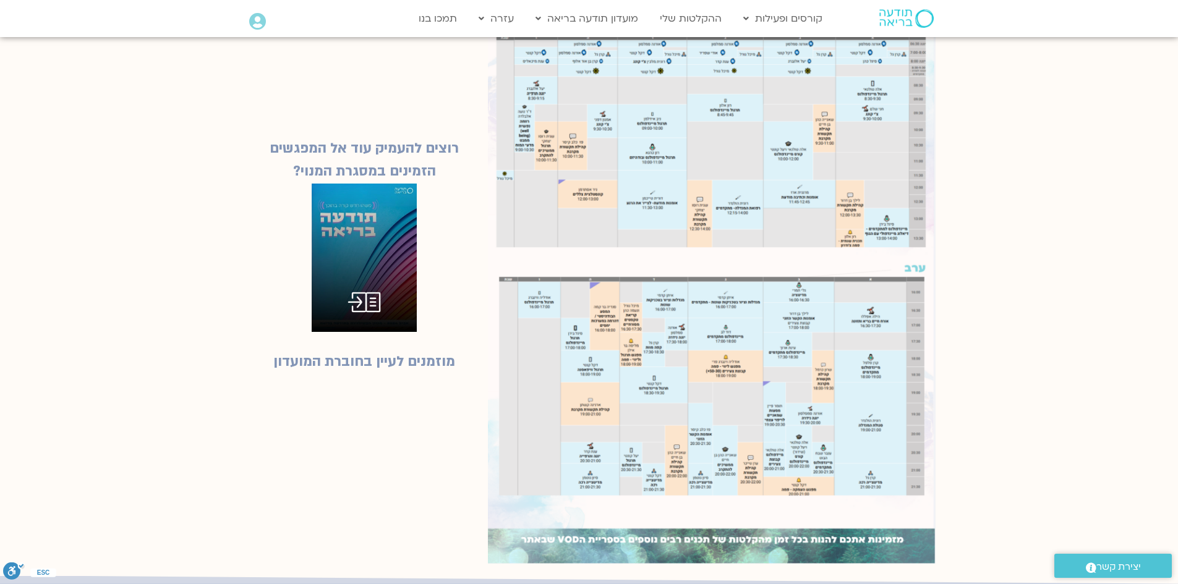
click at [655, 344] on img at bounding box center [711, 261] width 447 height 605
